Goal: Check status

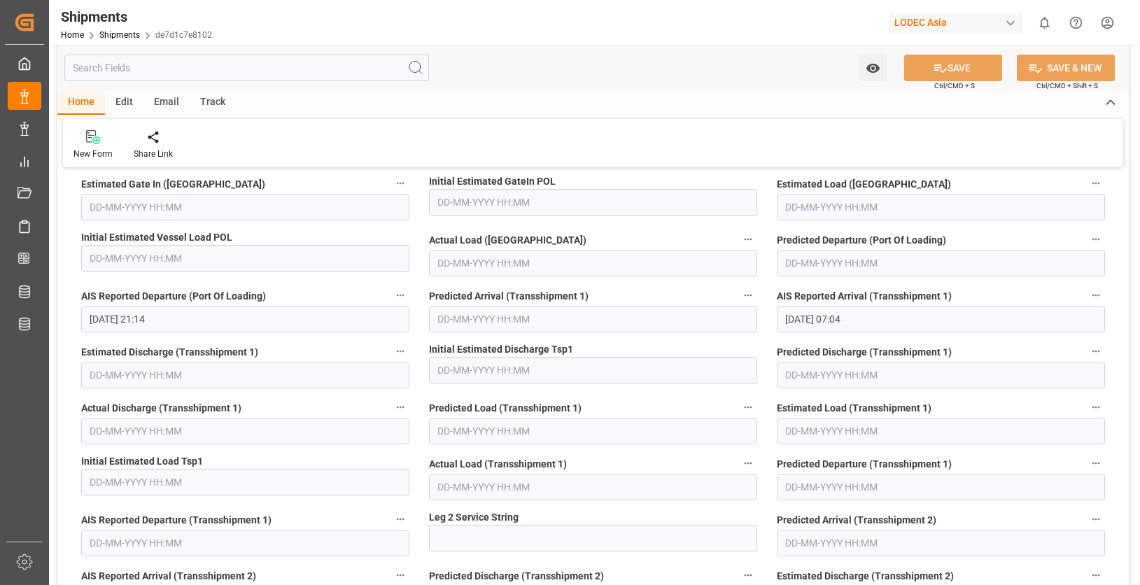
scroll to position [2239, 0]
click at [206, 100] on div "Track" at bounding box center [213, 103] width 46 height 24
click at [81, 141] on div at bounding box center [89, 136] width 33 height 15
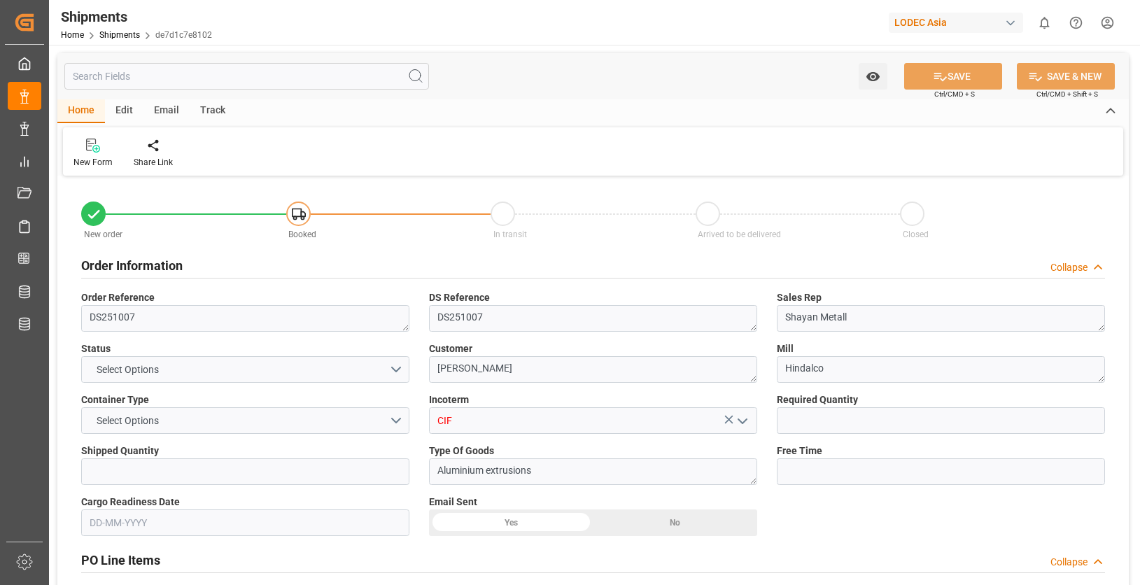
type input "1"
type input "14"
type input "9369734"
type input "9304459"
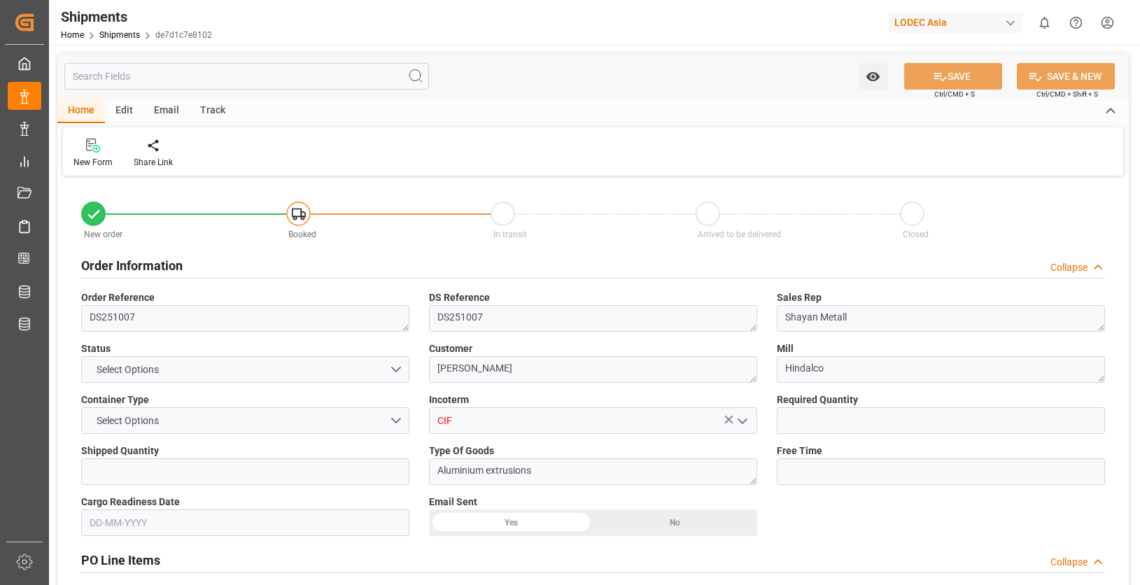
type input "9304459"
type input "INNSA"
type input "DEHAM"
type input "INNSA"
type input "DEHAM"
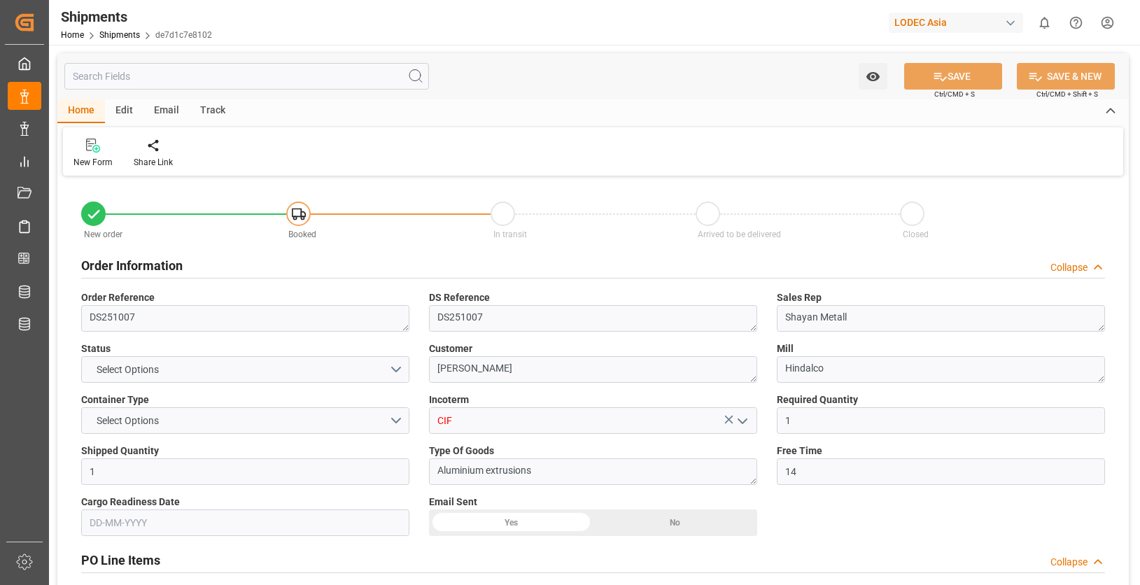
type input "[DATE]"
type input "[DATE] 00:00"
type input "[DATE] 12:00"
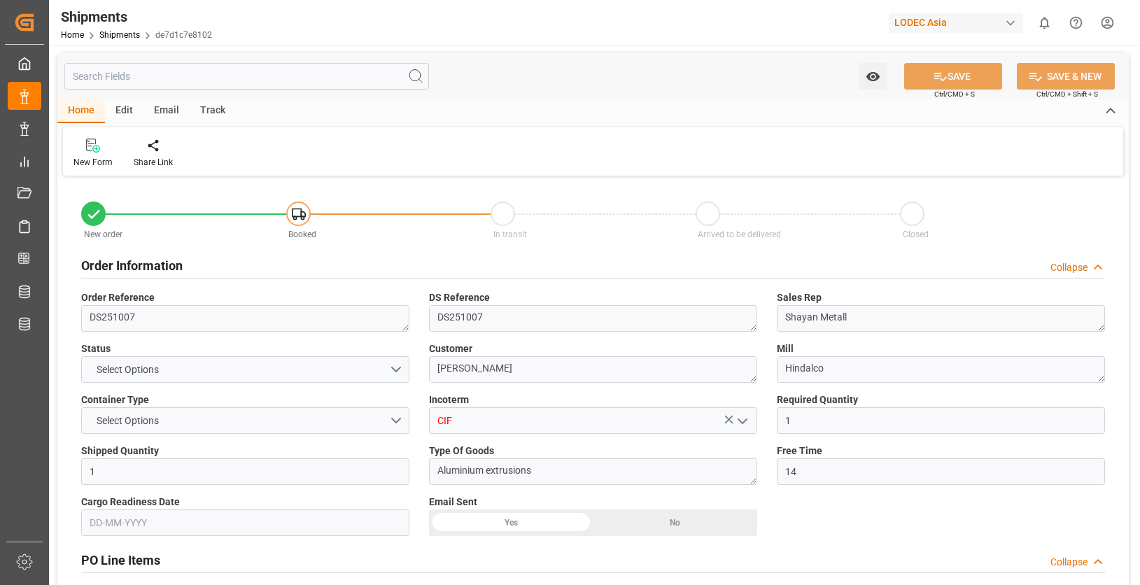
type input "[DATE] 21:14"
type input "[DATE] 07:04"
type input "[DATE] 12:00"
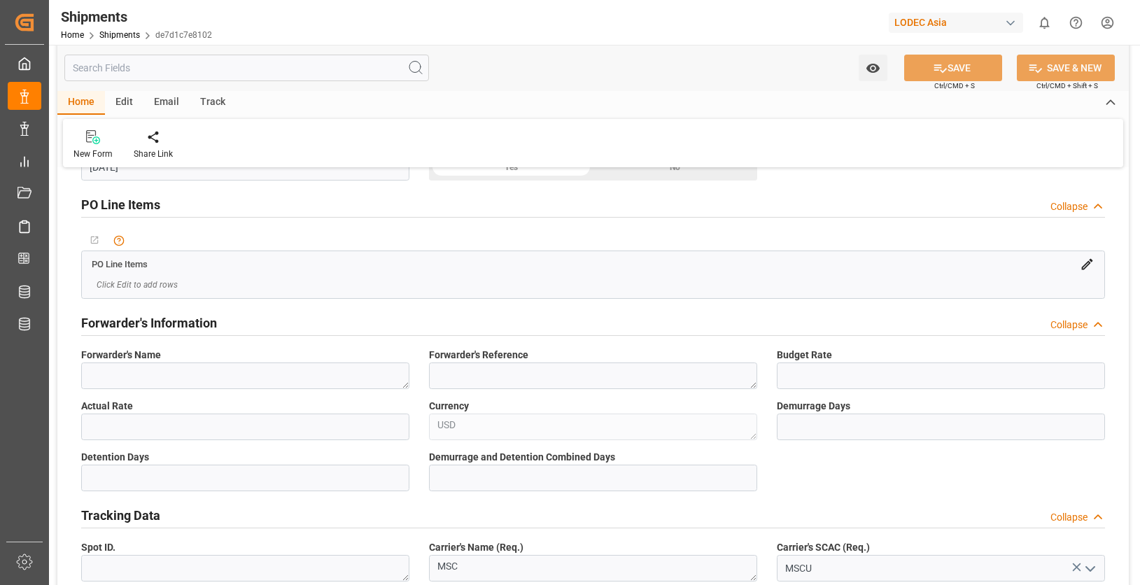
scroll to position [350, 0]
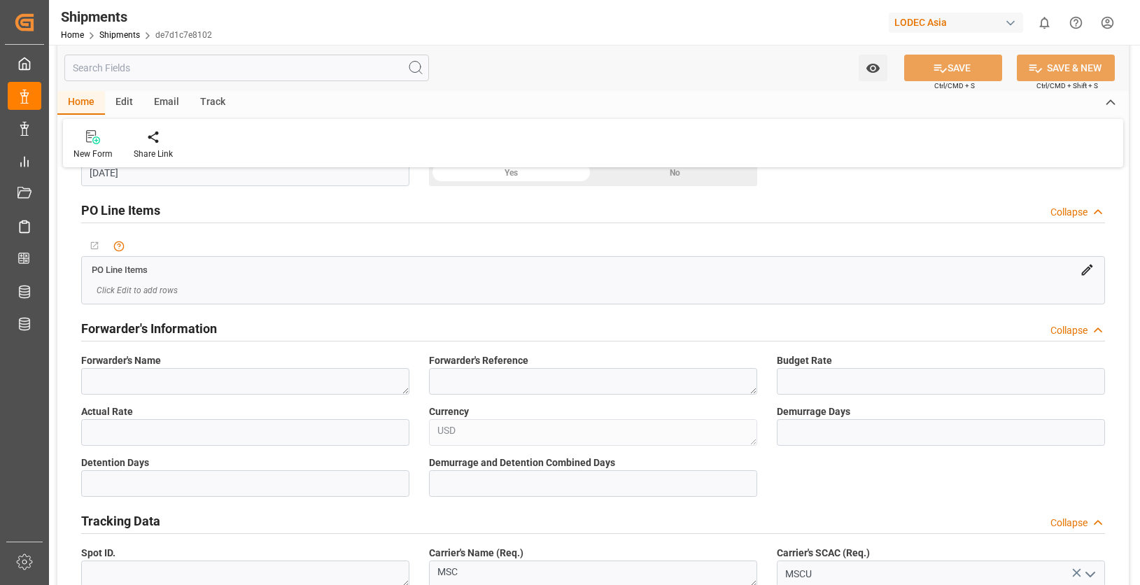
click at [535, 322] on div "Forwarder's Information Collapse" at bounding box center [593, 327] width 1024 height 27
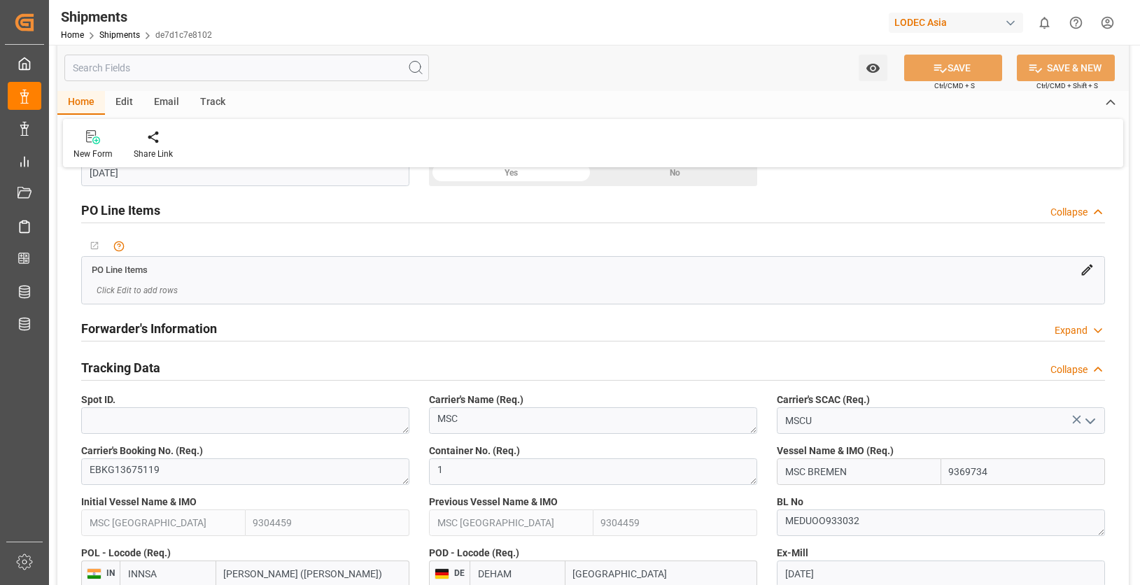
click at [506, 207] on div "PO Line Items Collapse" at bounding box center [593, 209] width 1024 height 27
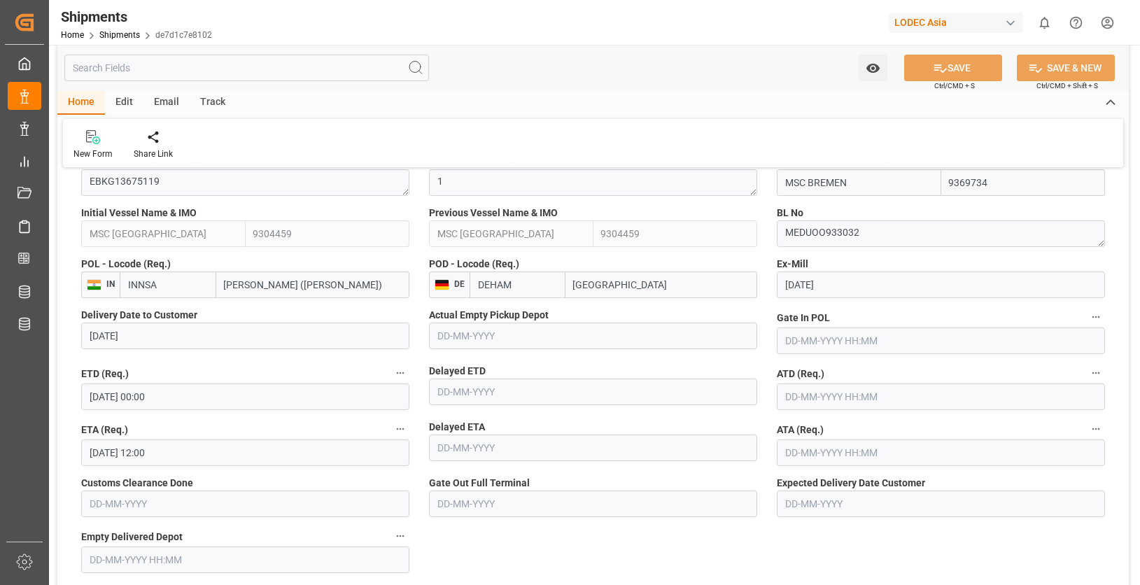
scroll to position [490, 0]
